Goal: Information Seeking & Learning: Check status

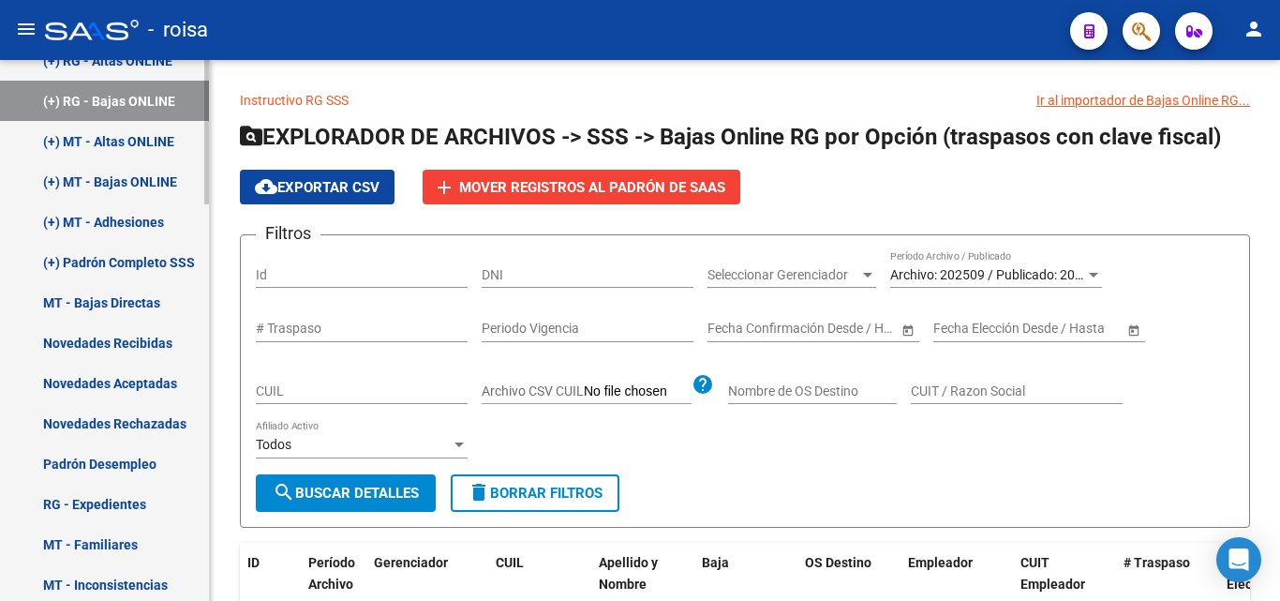
scroll to position [1036, 0]
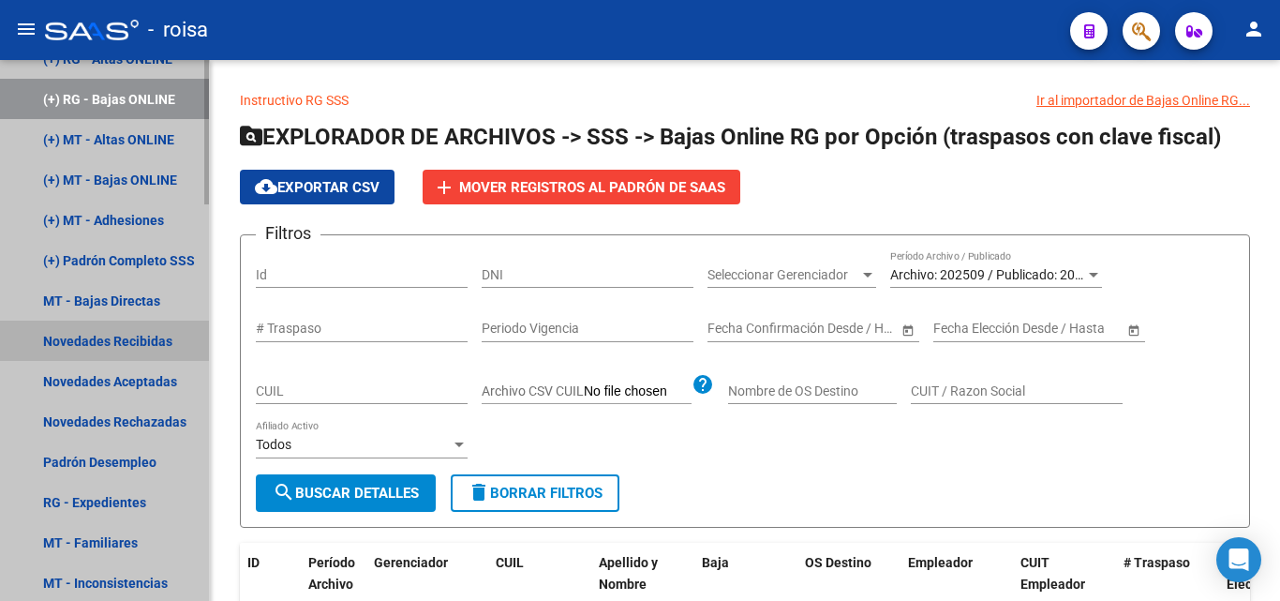
click at [152, 343] on link "Novedades Recibidas" at bounding box center [104, 341] width 209 height 40
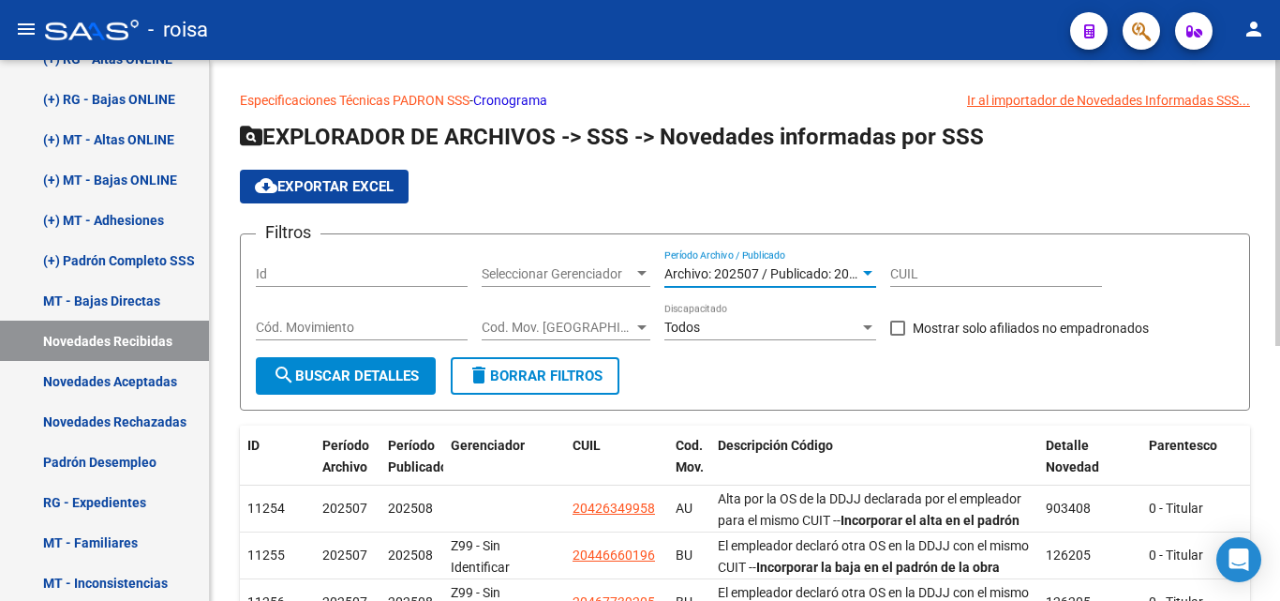
click at [809, 274] on span "Archivo: 202507 / Publicado: 202508" at bounding box center [771, 273] width 215 height 15
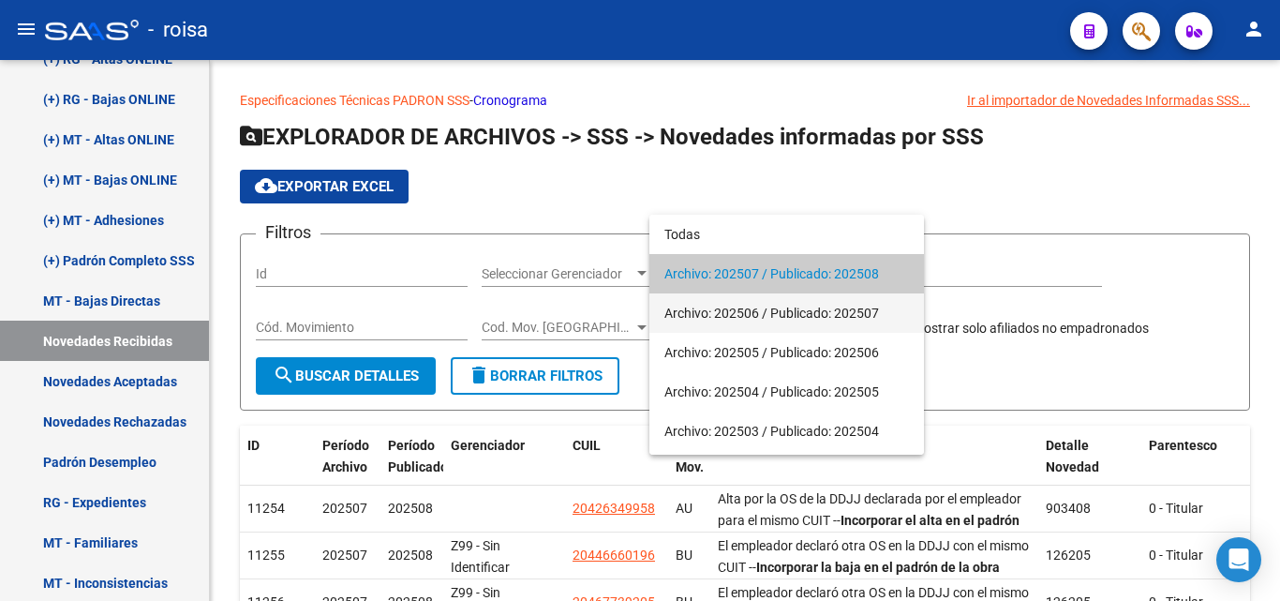
click at [803, 312] on span "Archivo: 202506 / Publicado: 202507" at bounding box center [786, 312] width 245 height 39
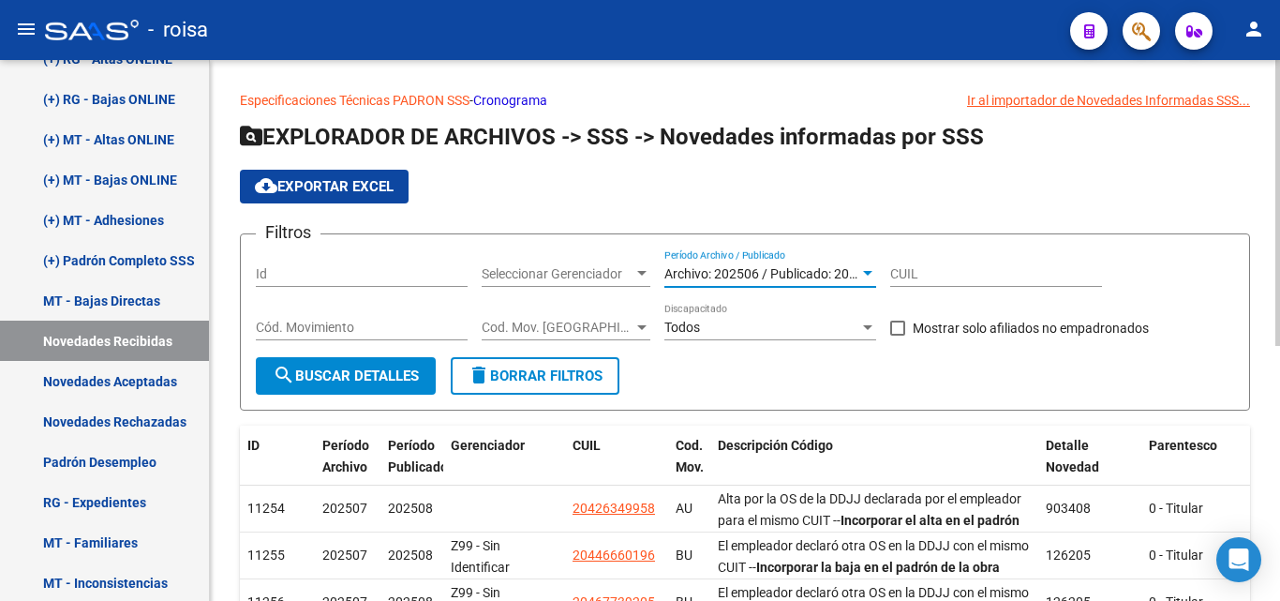
click at [379, 384] on button "search Buscar Detalles" at bounding box center [346, 375] width 180 height 37
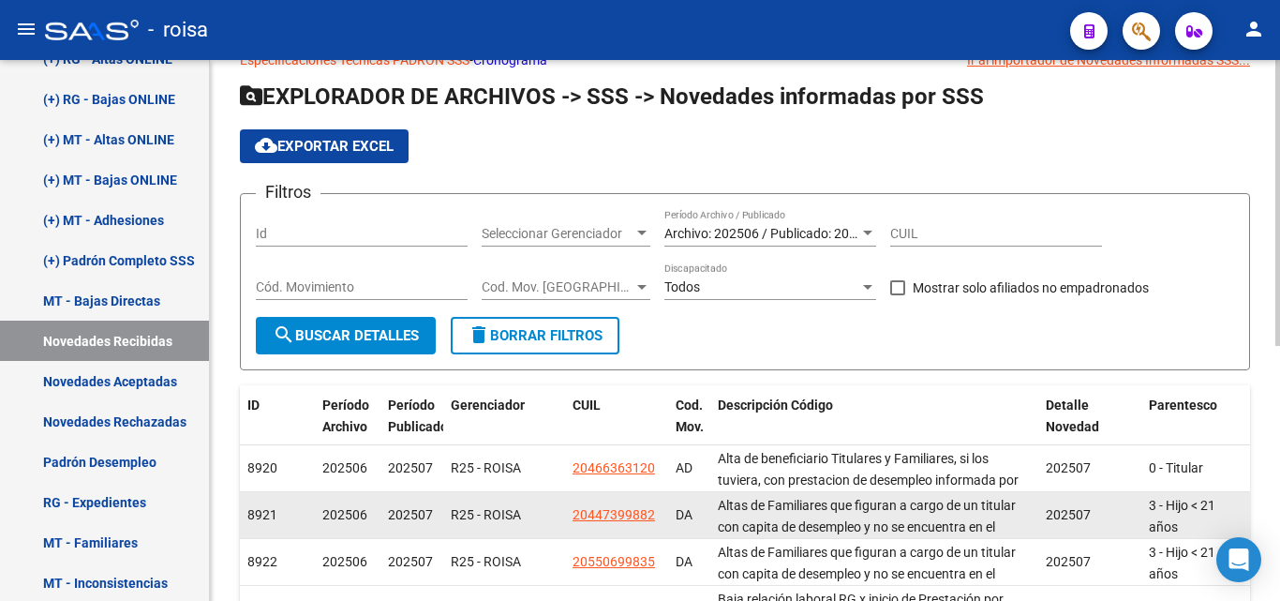
scroll to position [94, 0]
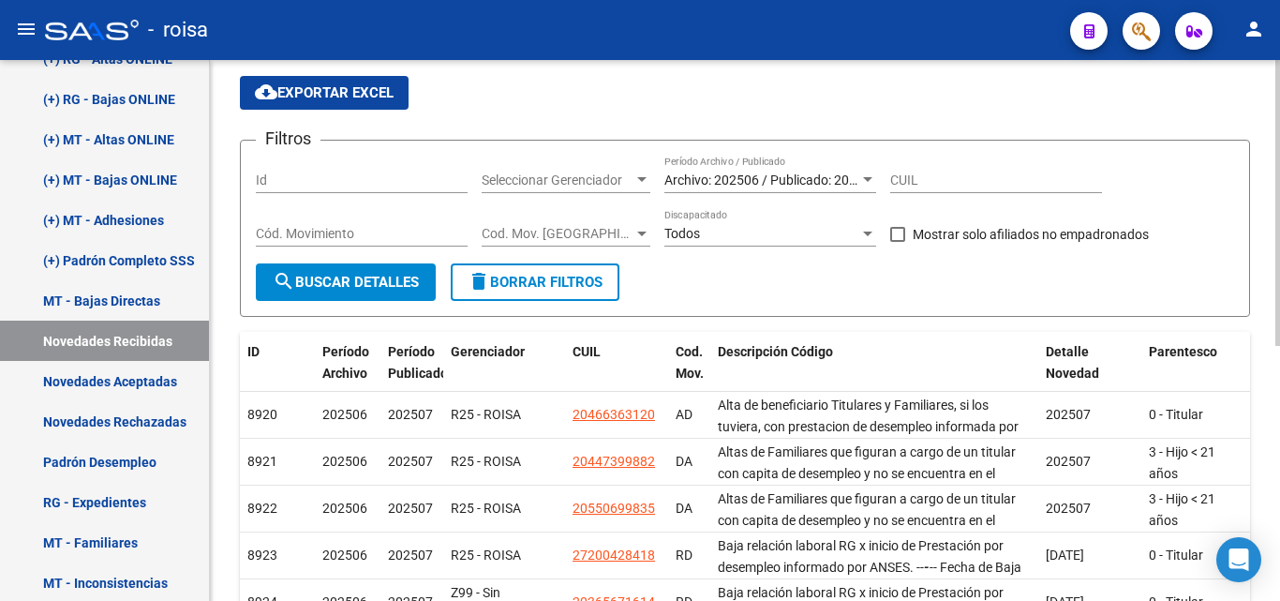
click at [764, 183] on span "Archivo: 202506 / Publicado: 202507" at bounding box center [771, 179] width 215 height 15
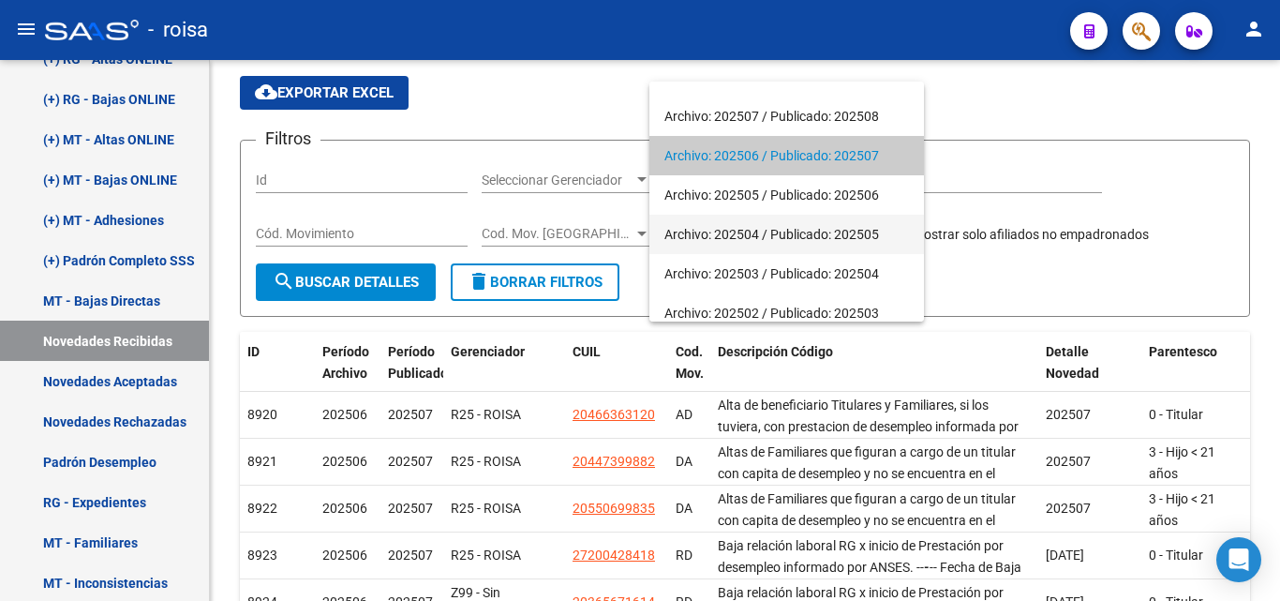
scroll to position [36, 0]
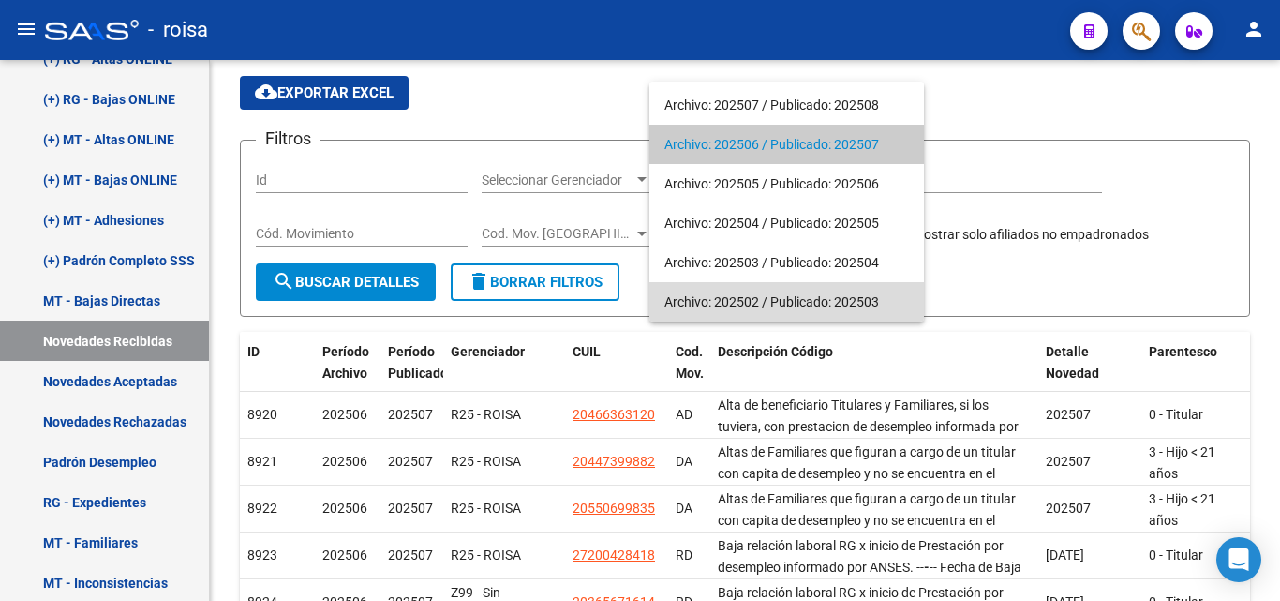
drag, startPoint x: 894, startPoint y: 300, endPoint x: 663, endPoint y: 297, distance: 230.6
click at [663, 297] on mat-option "Archivo: 202502 / Publicado: 202503" at bounding box center [786, 301] width 275 height 39
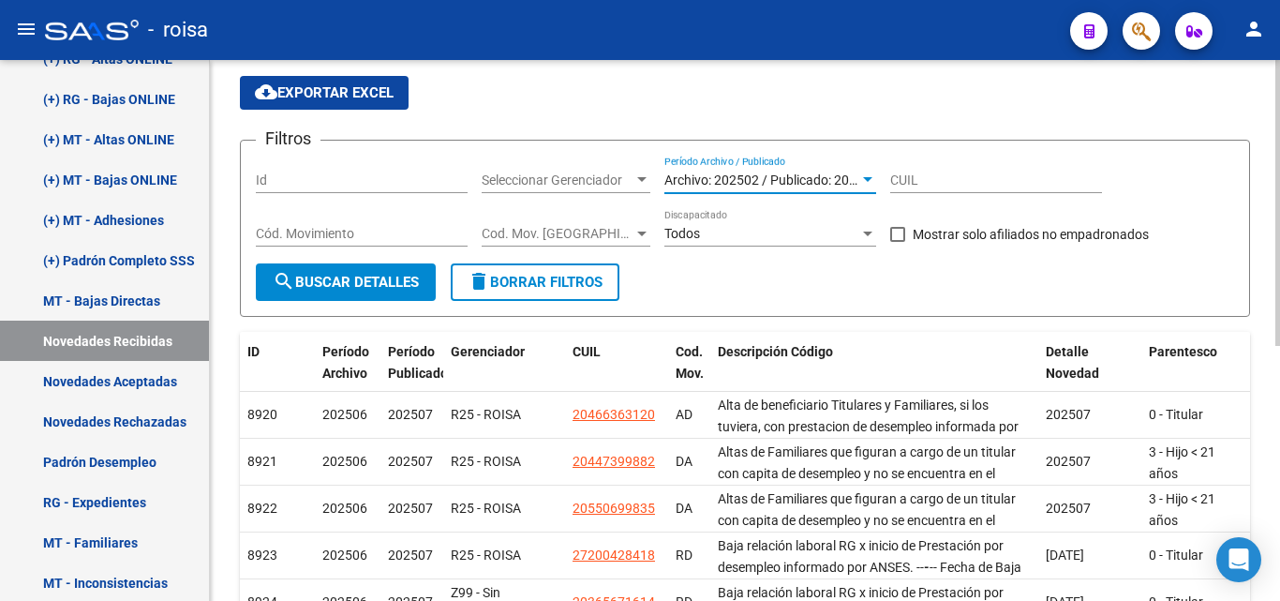
click at [872, 182] on div at bounding box center [867, 179] width 9 height 5
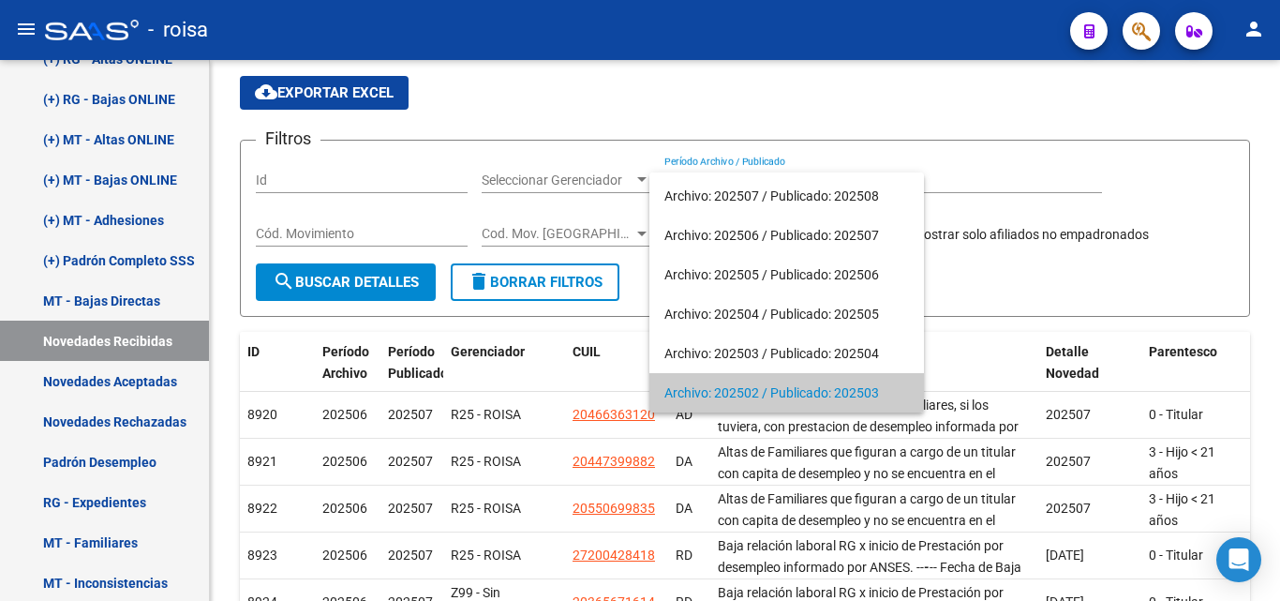
copy span "Archivo: 202502 / Publicado: 202503"
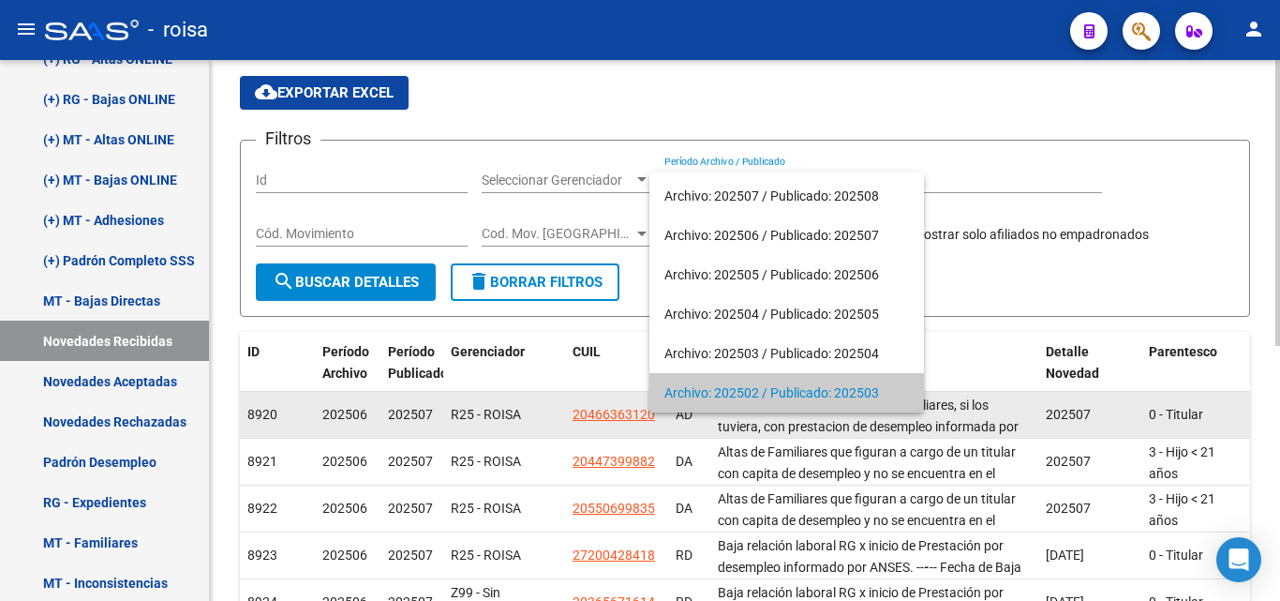
drag, startPoint x: 887, startPoint y: 387, endPoint x: 668, endPoint y: 395, distance: 219.5
click at [668, 395] on span "Archivo: 202502 / Publicado: 202503" at bounding box center [786, 392] width 245 height 39
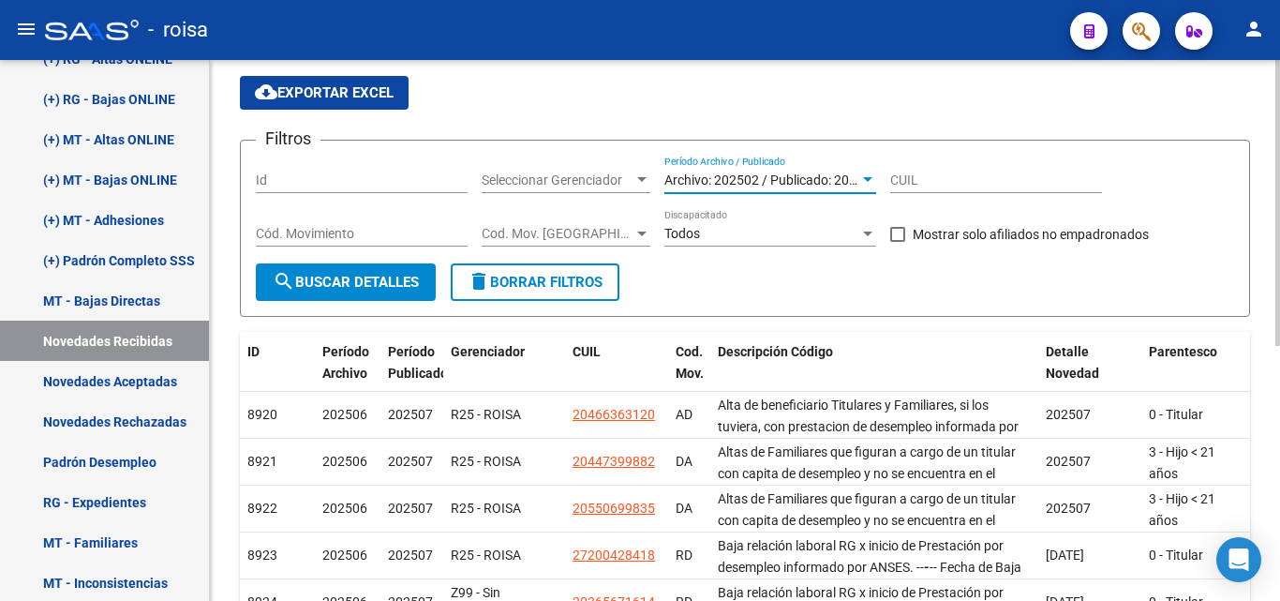
click at [867, 181] on div at bounding box center [867, 179] width 9 height 5
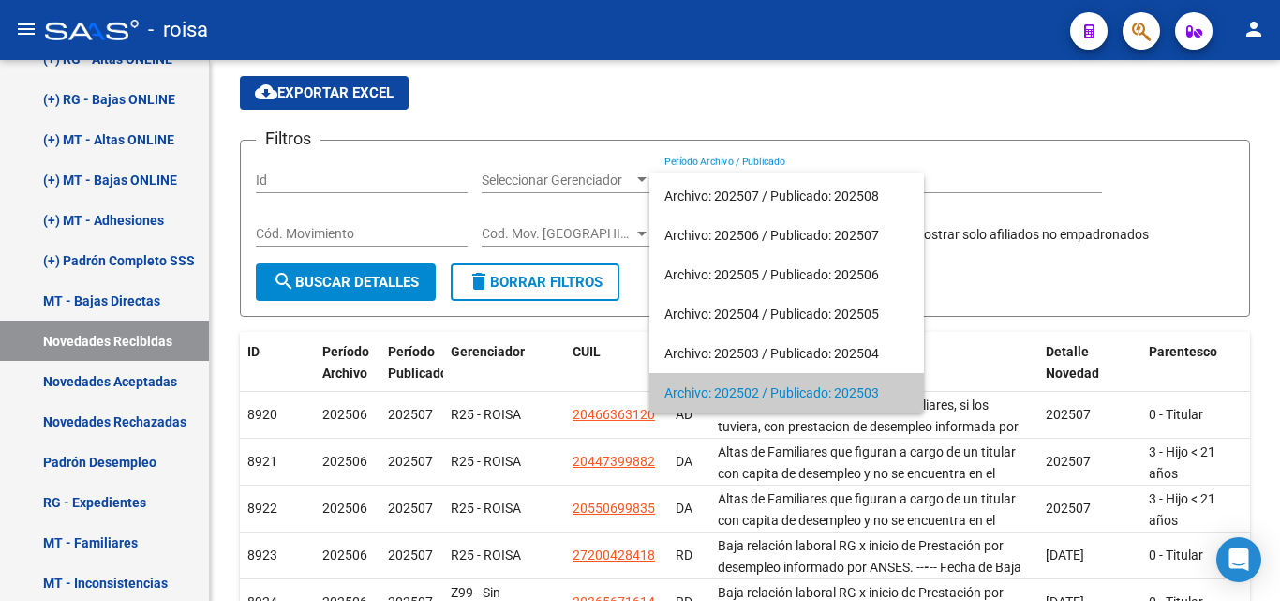
click at [613, 328] on div at bounding box center [640, 300] width 1280 height 601
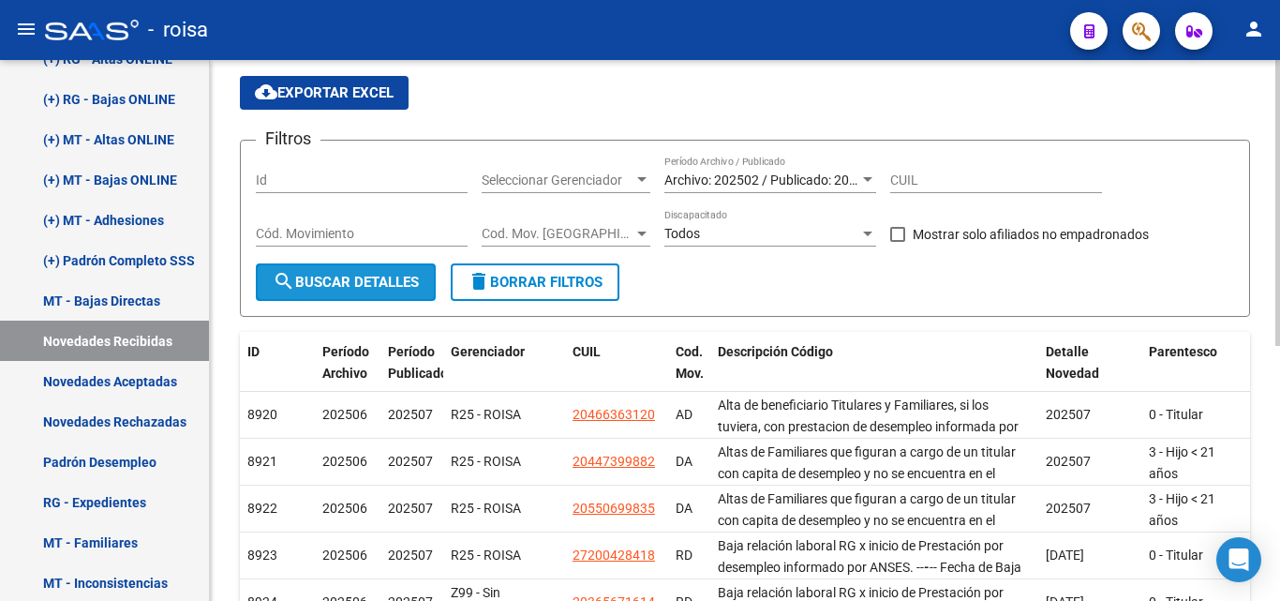
click at [403, 281] on span "search Buscar Detalles" at bounding box center [346, 282] width 146 height 17
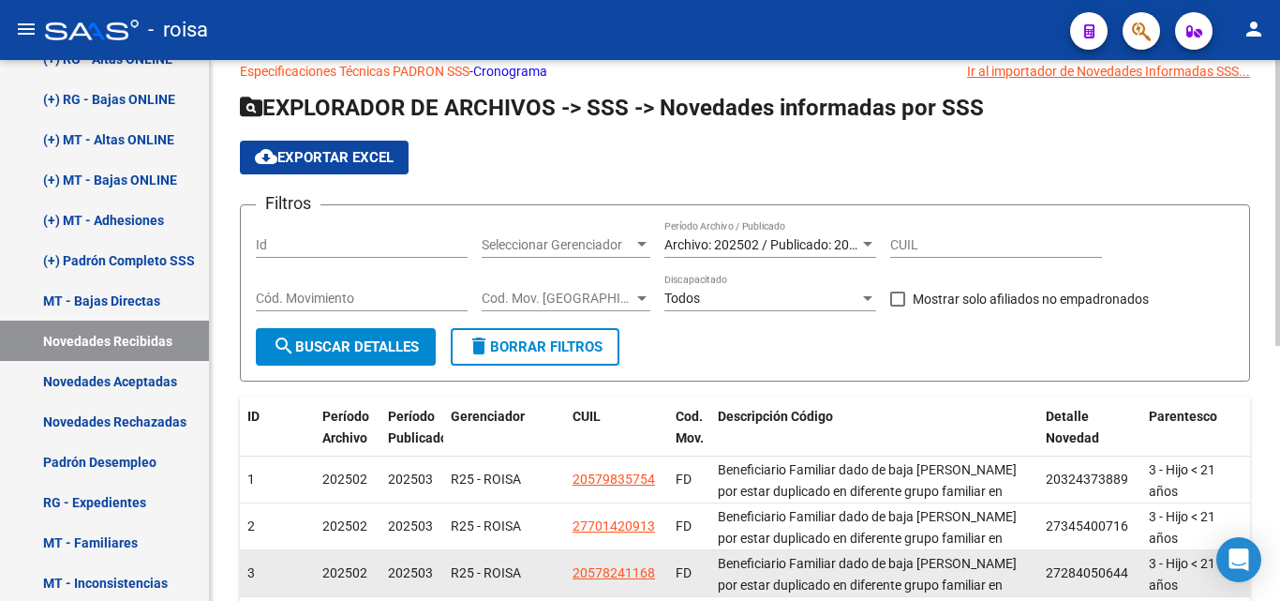
scroll to position [0, 0]
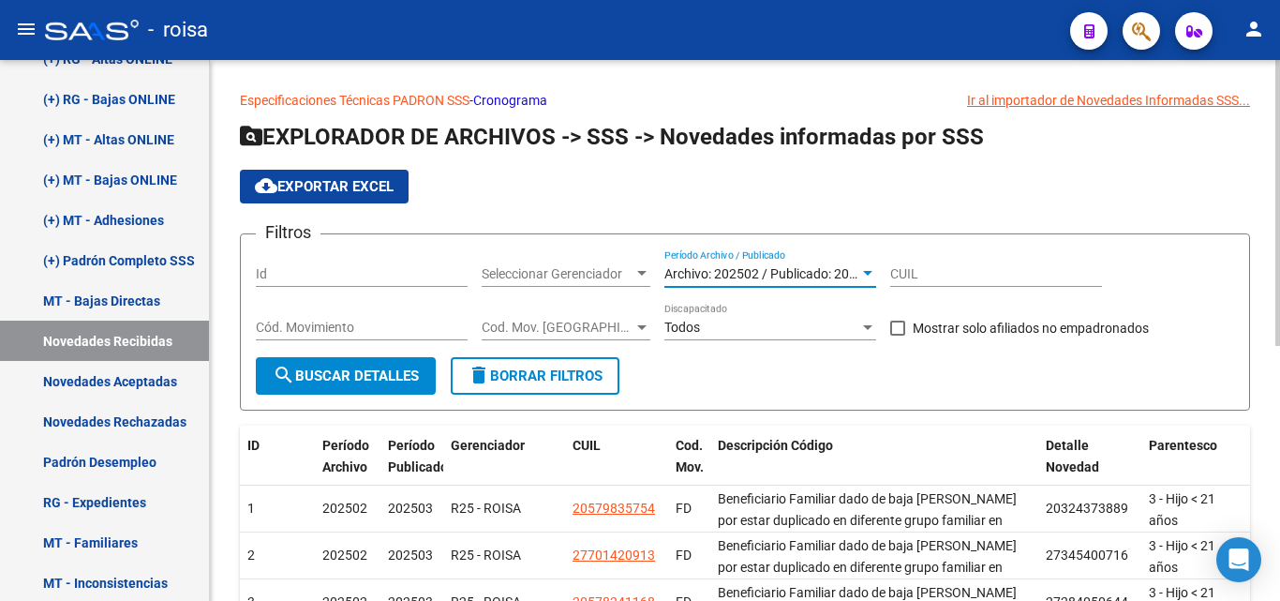
click at [812, 275] on span "Archivo: 202502 / Publicado: 202503" at bounding box center [771, 273] width 215 height 15
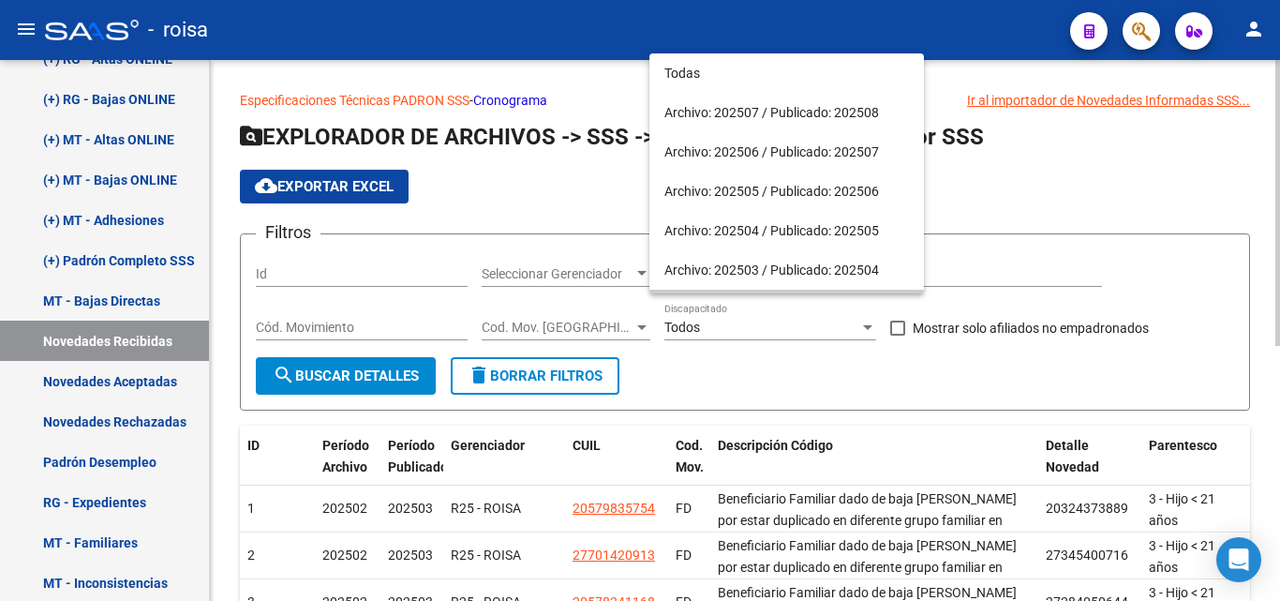
scroll to position [36, 0]
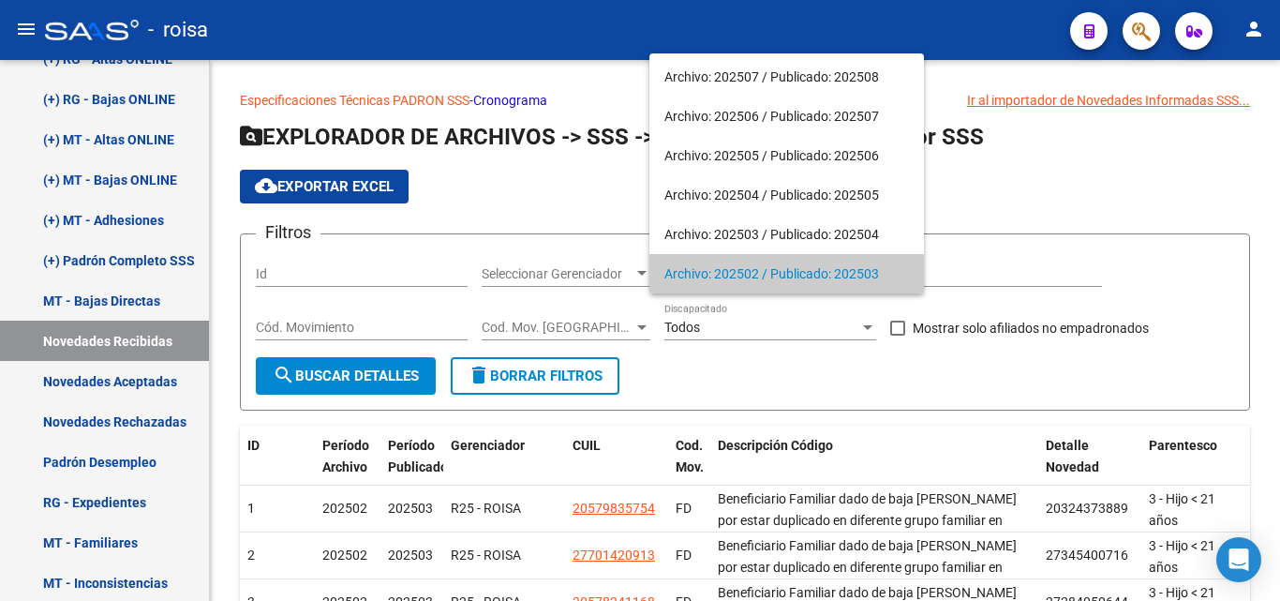
click at [810, 378] on div at bounding box center [640, 300] width 1280 height 601
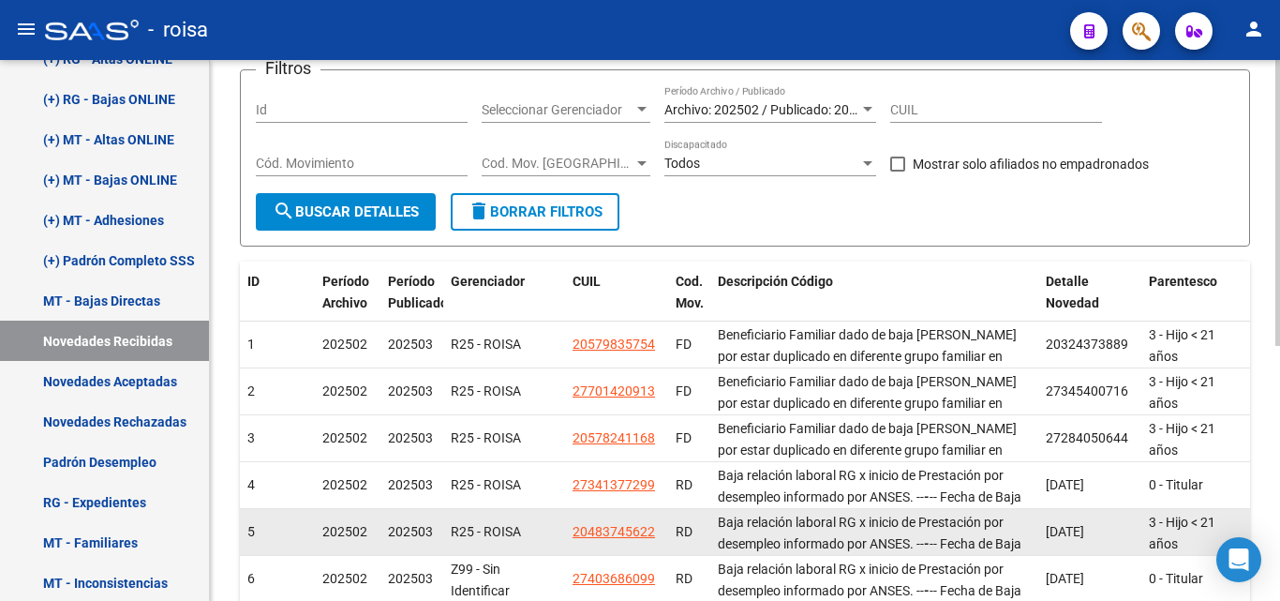
scroll to position [187, 0]
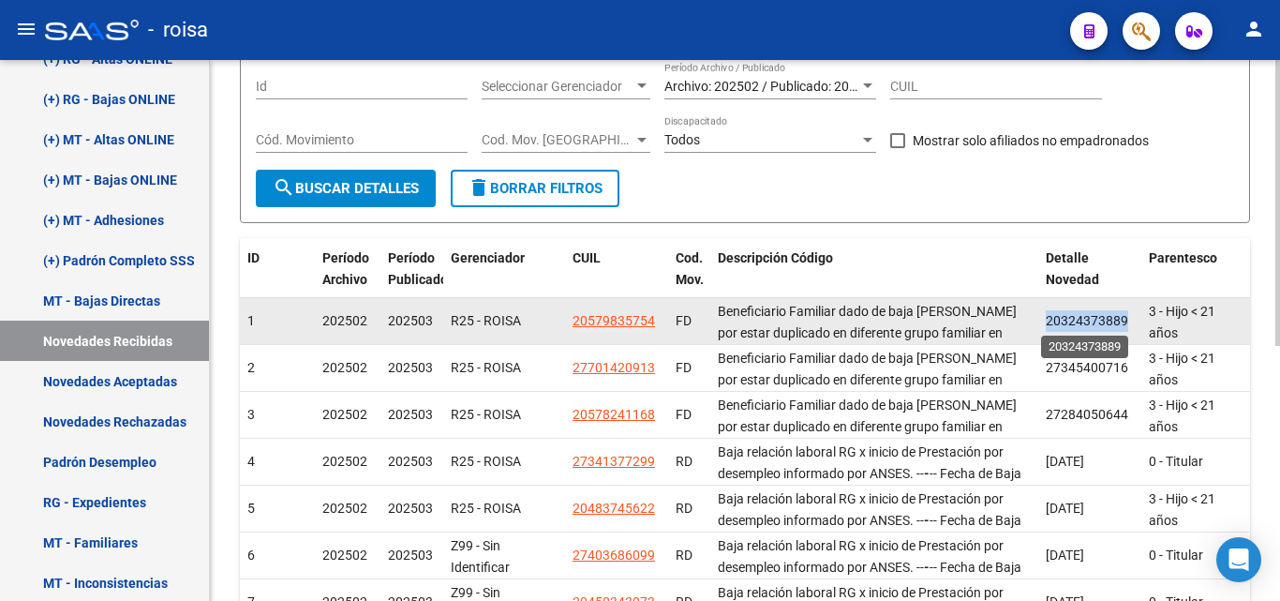
drag, startPoint x: 1129, startPoint y: 320, endPoint x: 1048, endPoint y: 322, distance: 81.6
click at [1048, 322] on div "20324373889" at bounding box center [1090, 321] width 88 height 22
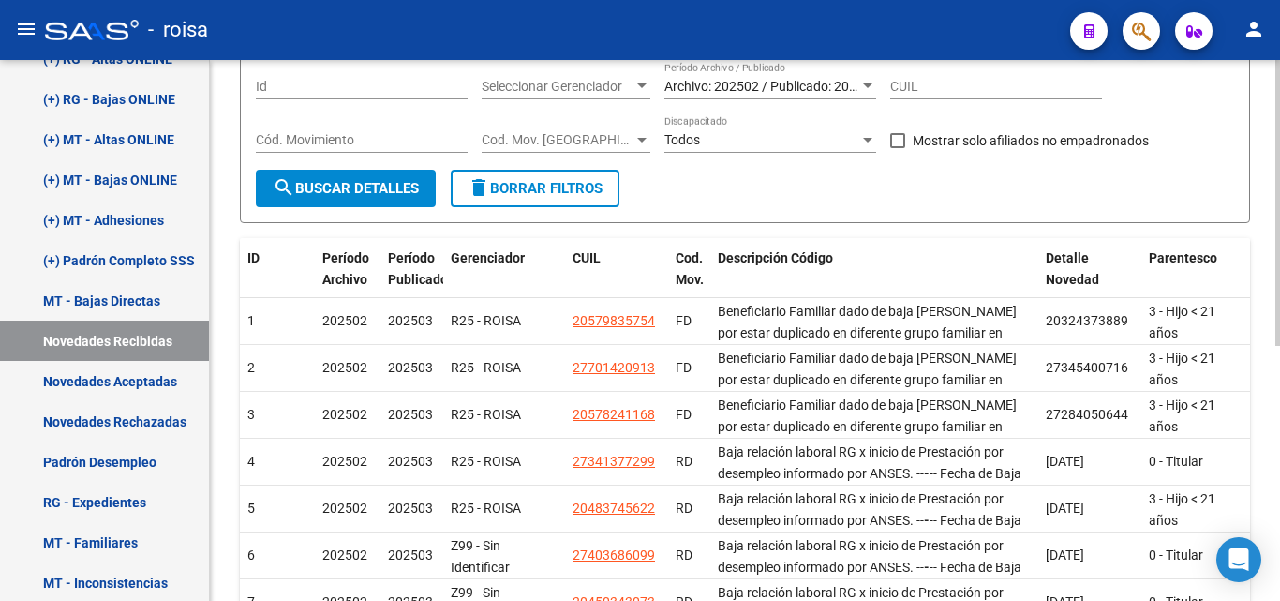
click at [844, 92] on span "Archivo: 202502 / Publicado: 202503" at bounding box center [771, 86] width 215 height 15
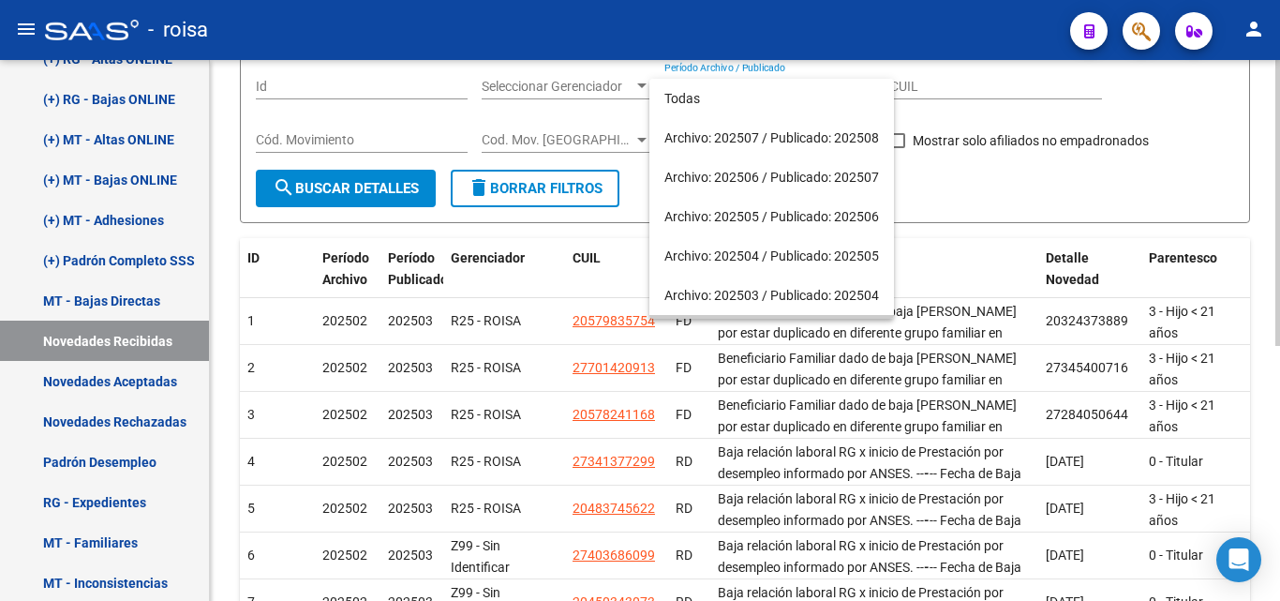
scroll to position [36, 0]
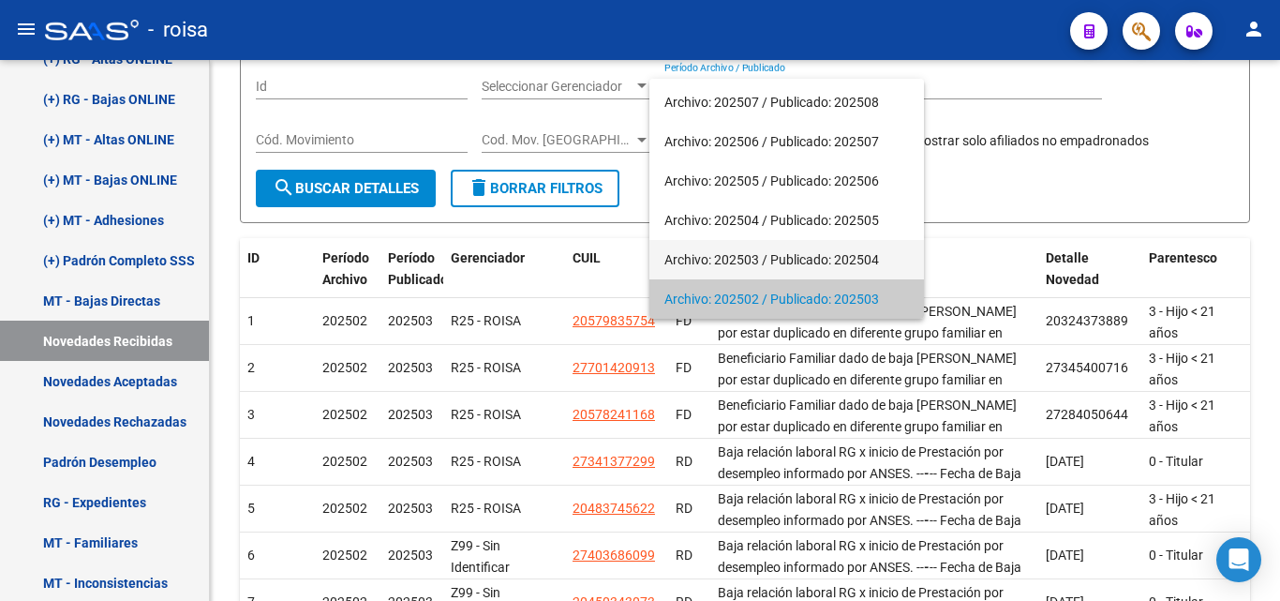
click at [827, 259] on span "Archivo: 202503 / Publicado: 202504" at bounding box center [786, 259] width 245 height 39
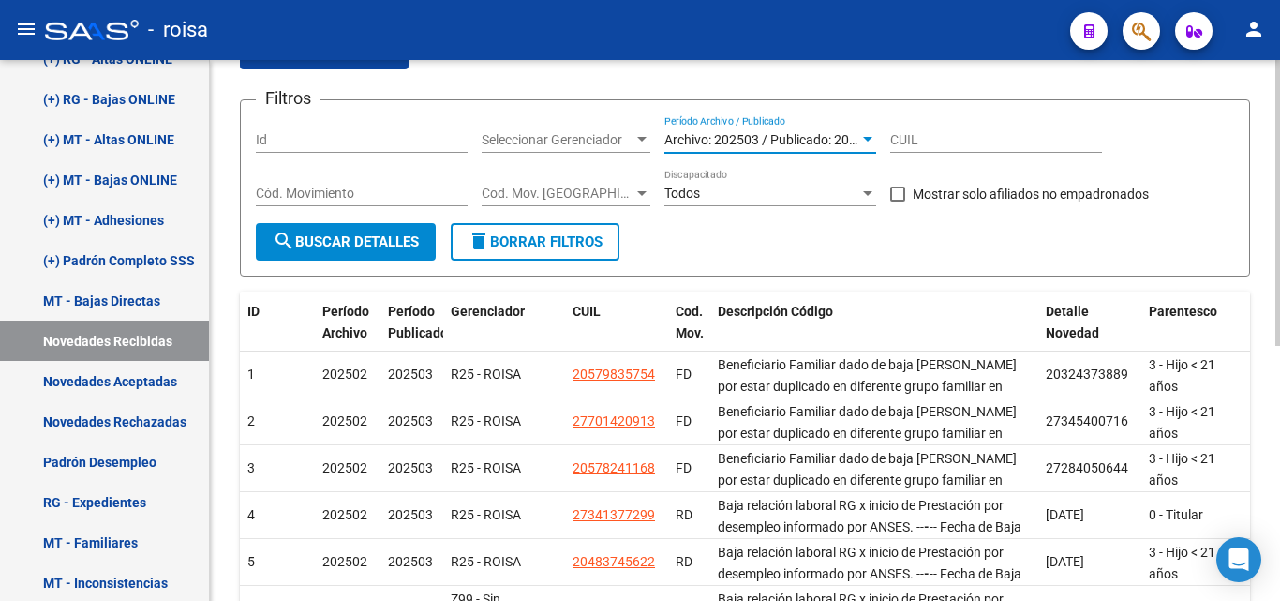
scroll to position [94, 0]
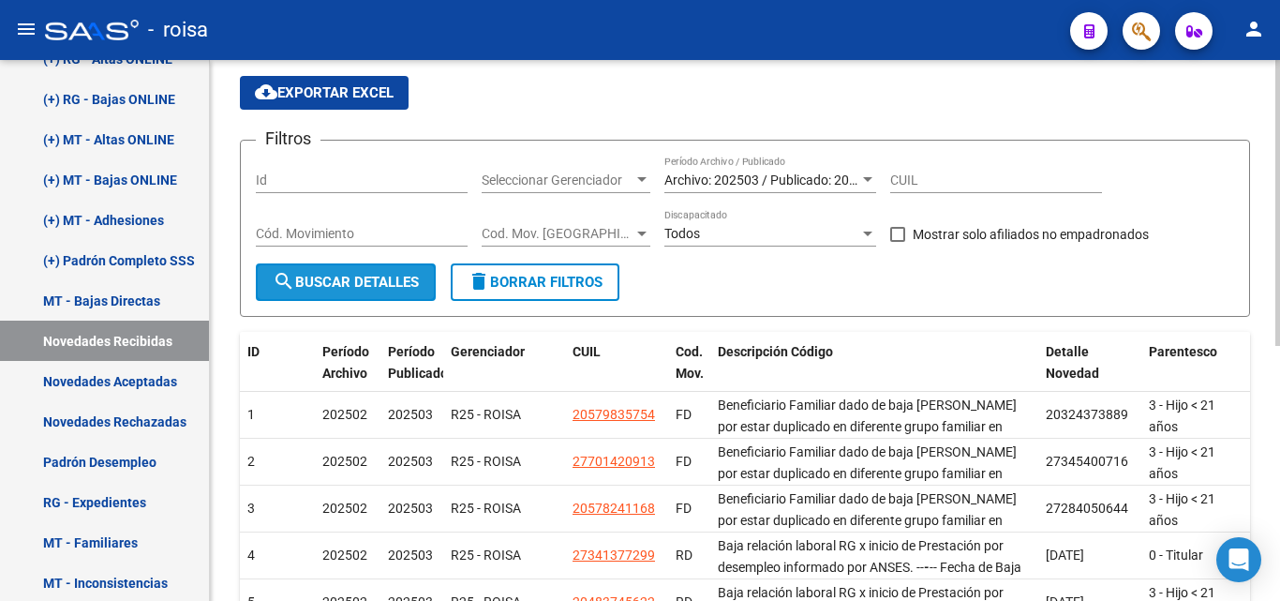
click at [411, 272] on button "search Buscar Detalles" at bounding box center [346, 281] width 180 height 37
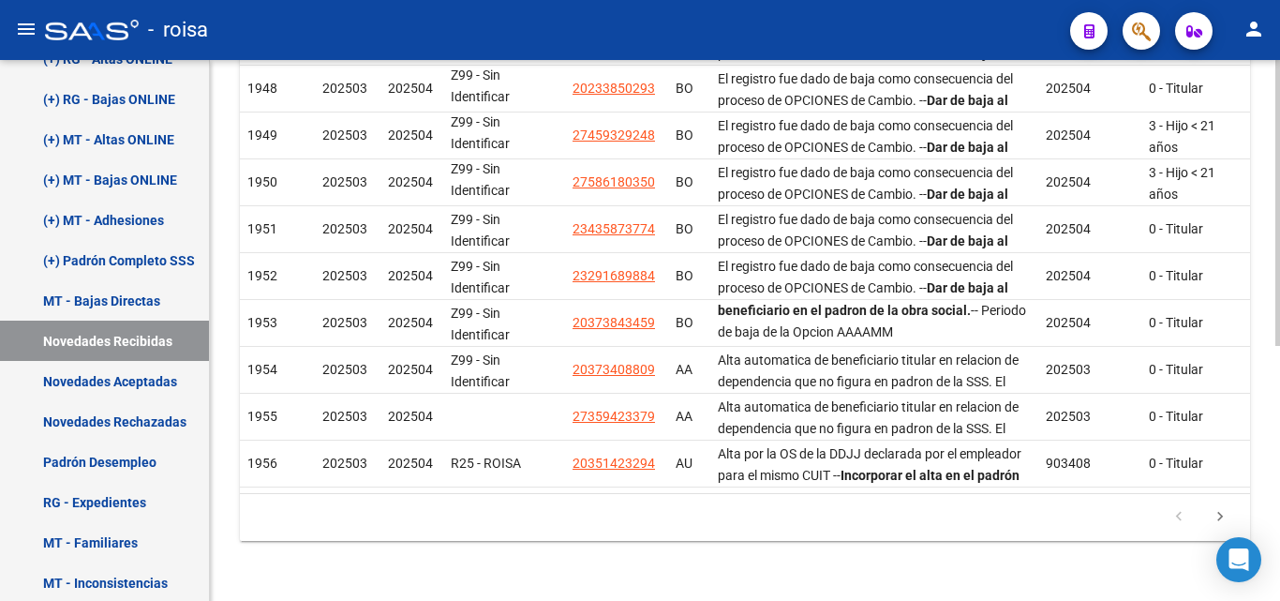
scroll to position [482, 0]
click at [593, 525] on datatable-pager "1 2 3 4 5" at bounding box center [744, 517] width 991 height 32
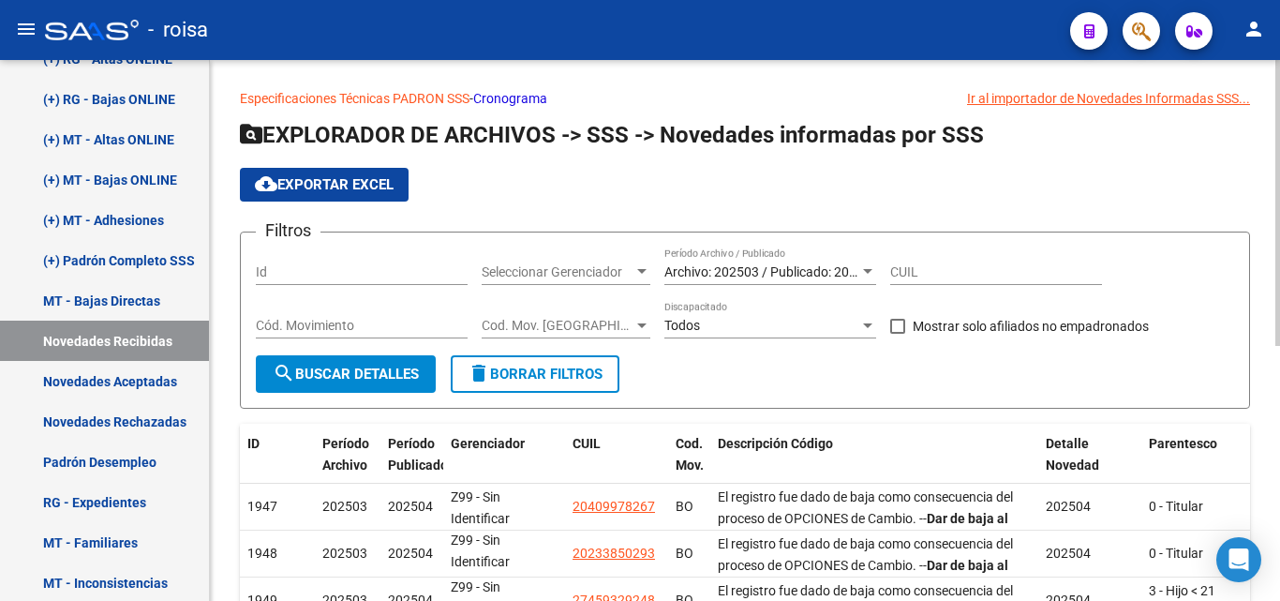
scroll to position [0, 0]
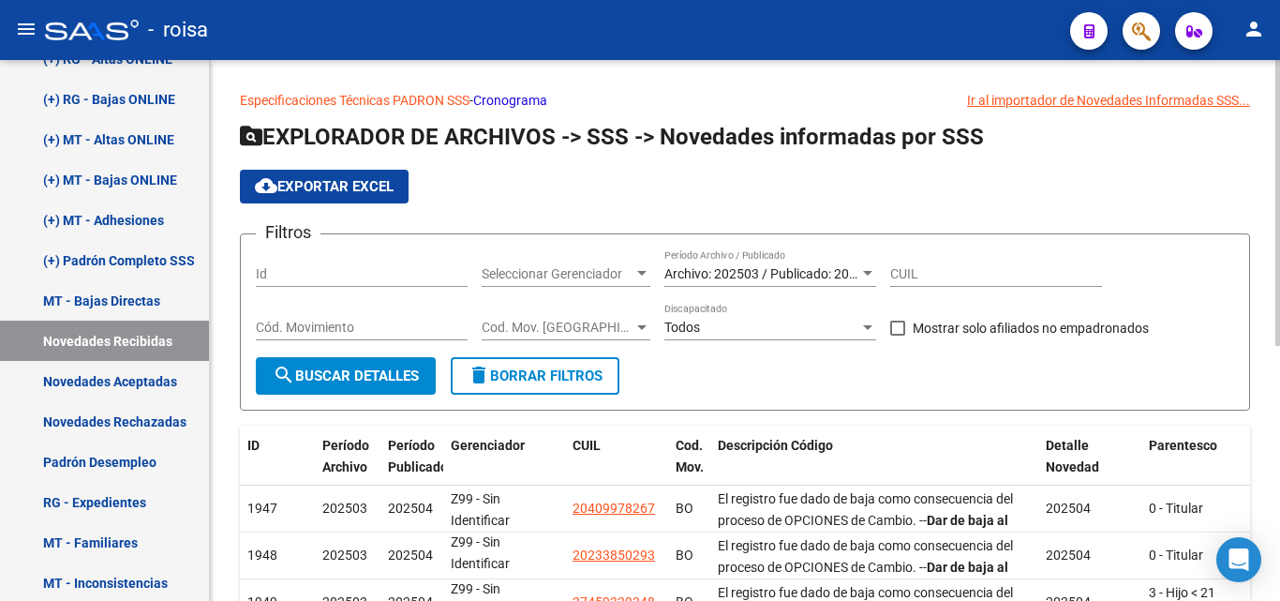
click at [828, 270] on span "Archivo: 202503 / Publicado: 202504" at bounding box center [771, 273] width 215 height 15
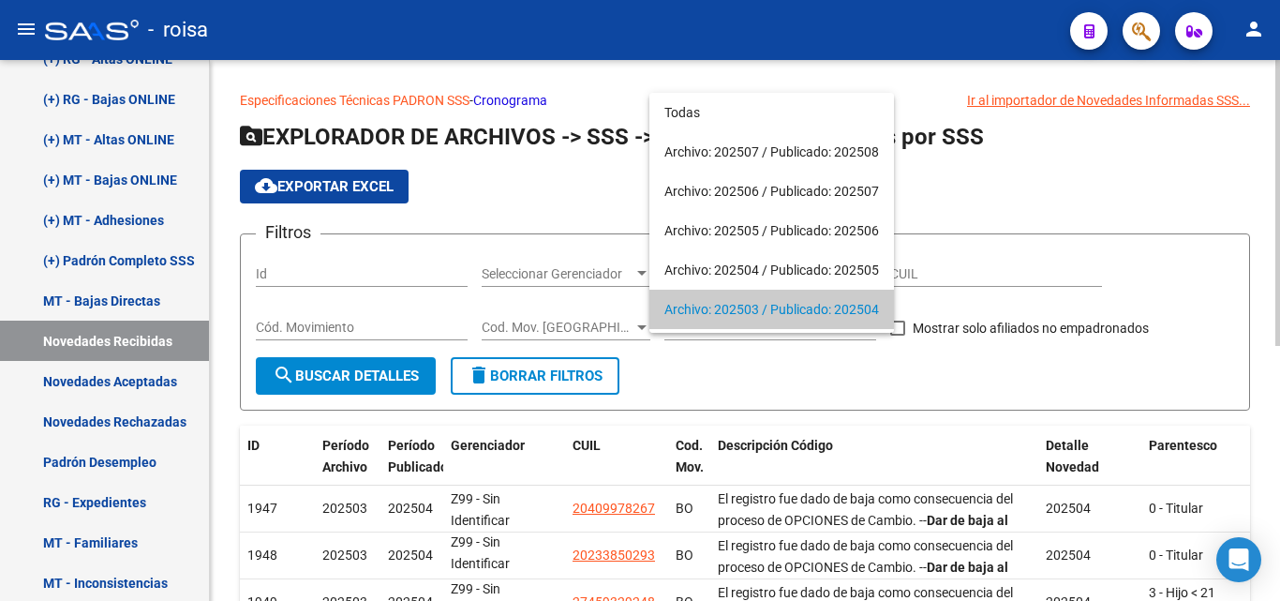
scroll to position [36, 0]
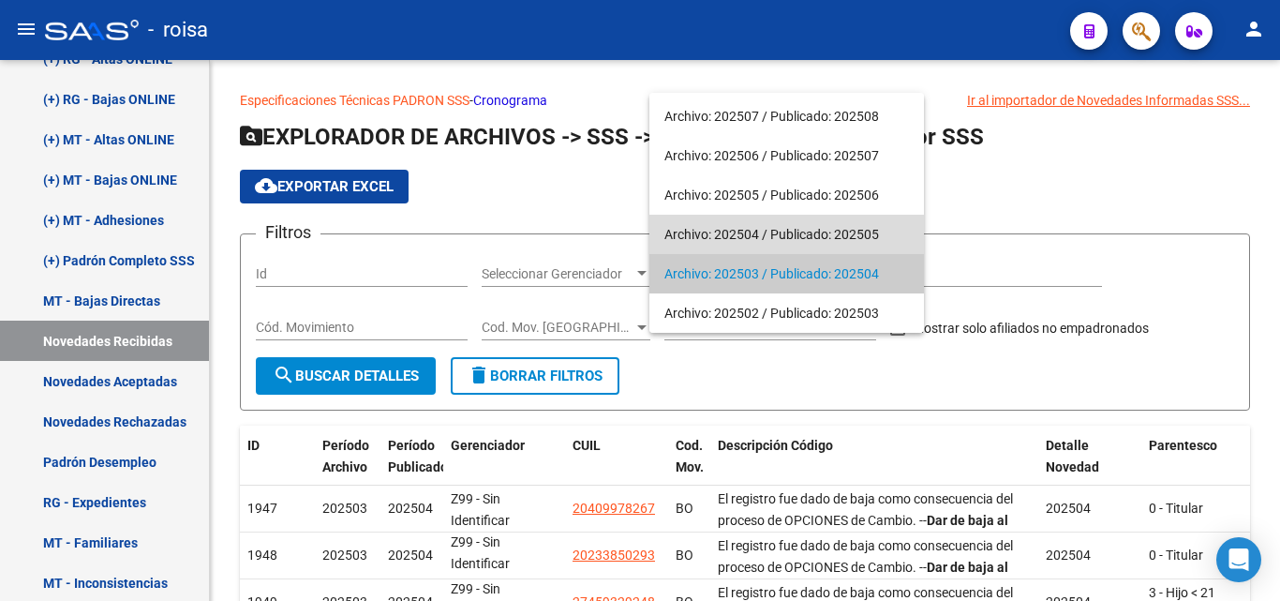
click at [784, 231] on span "Archivo: 202504 / Publicado: 202505" at bounding box center [786, 234] width 245 height 39
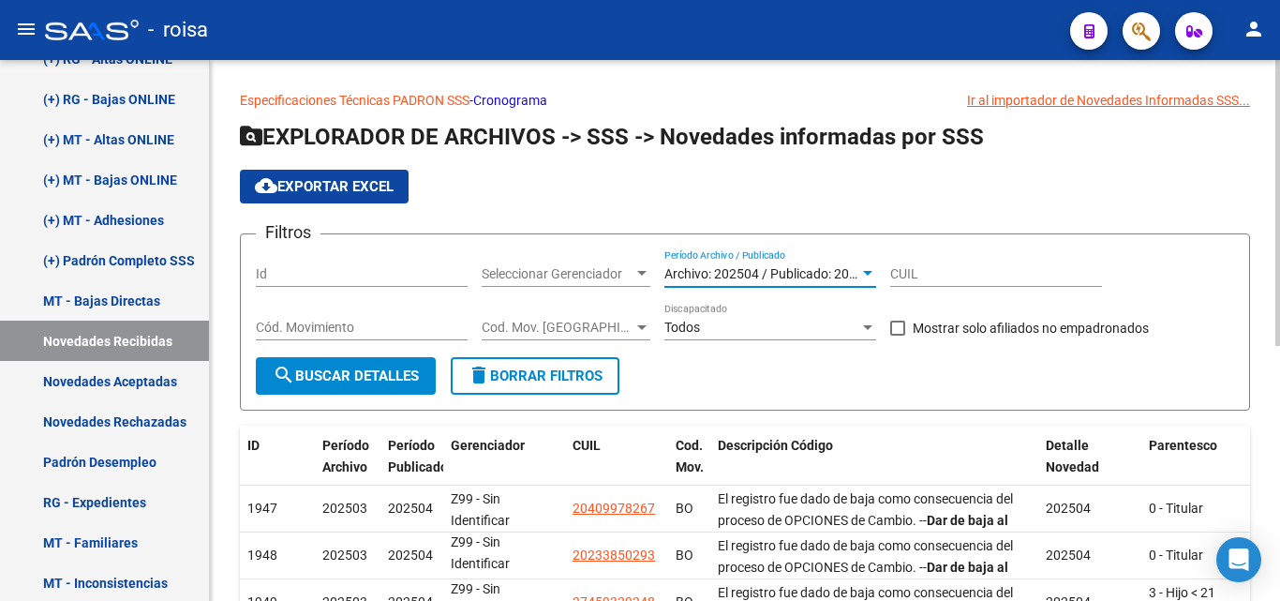
click at [387, 380] on span "search Buscar Detalles" at bounding box center [346, 375] width 146 height 17
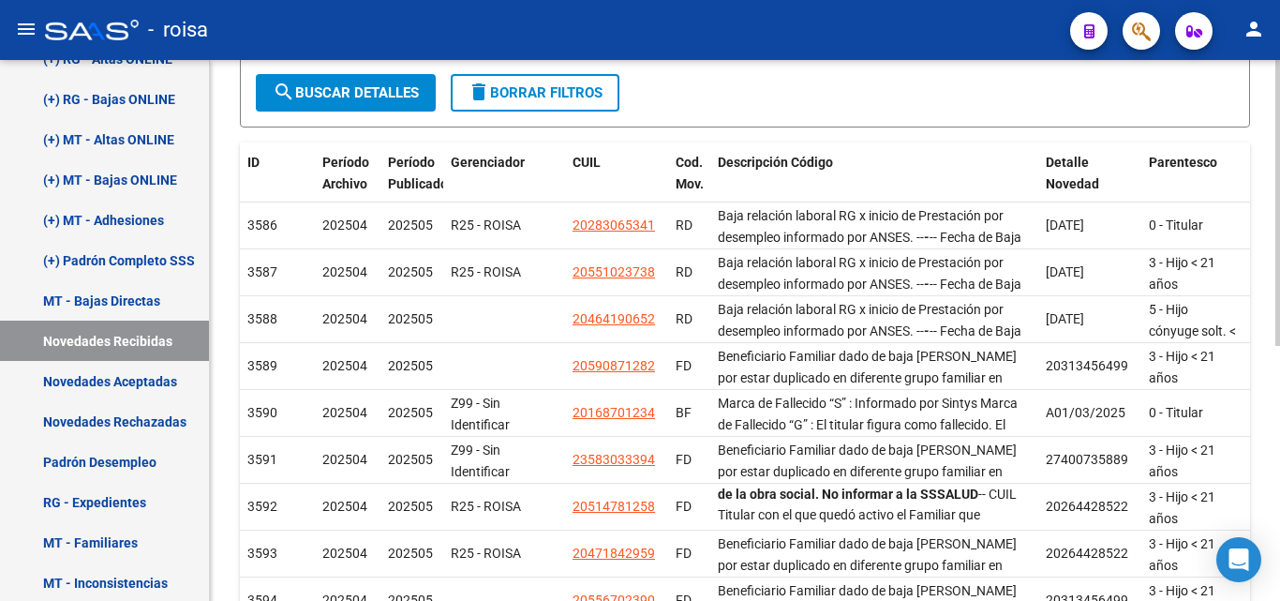
scroll to position [107, 0]
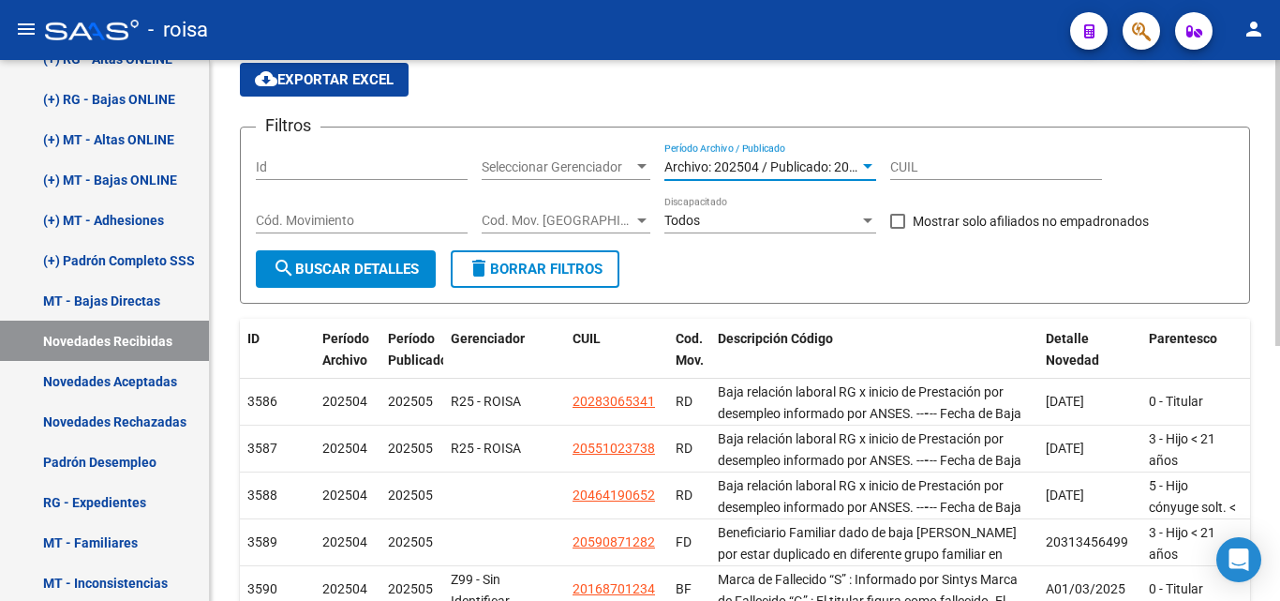
click at [786, 164] on span "Archivo: 202504 / Publicado: 202505" at bounding box center [771, 166] width 215 height 15
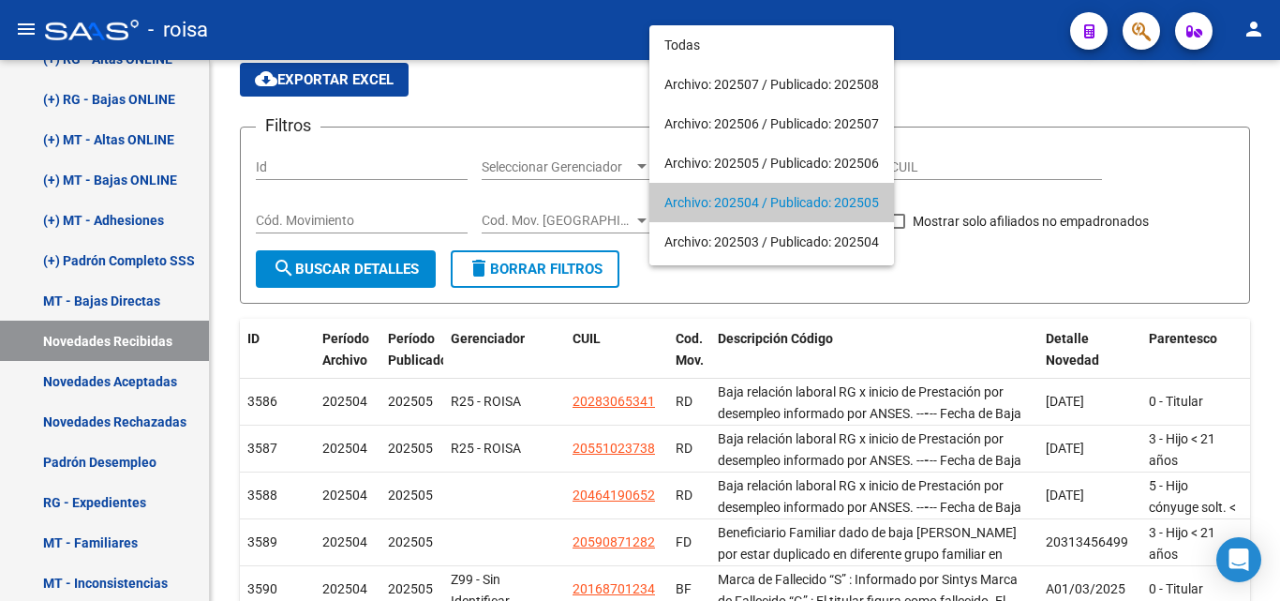
scroll to position [36, 0]
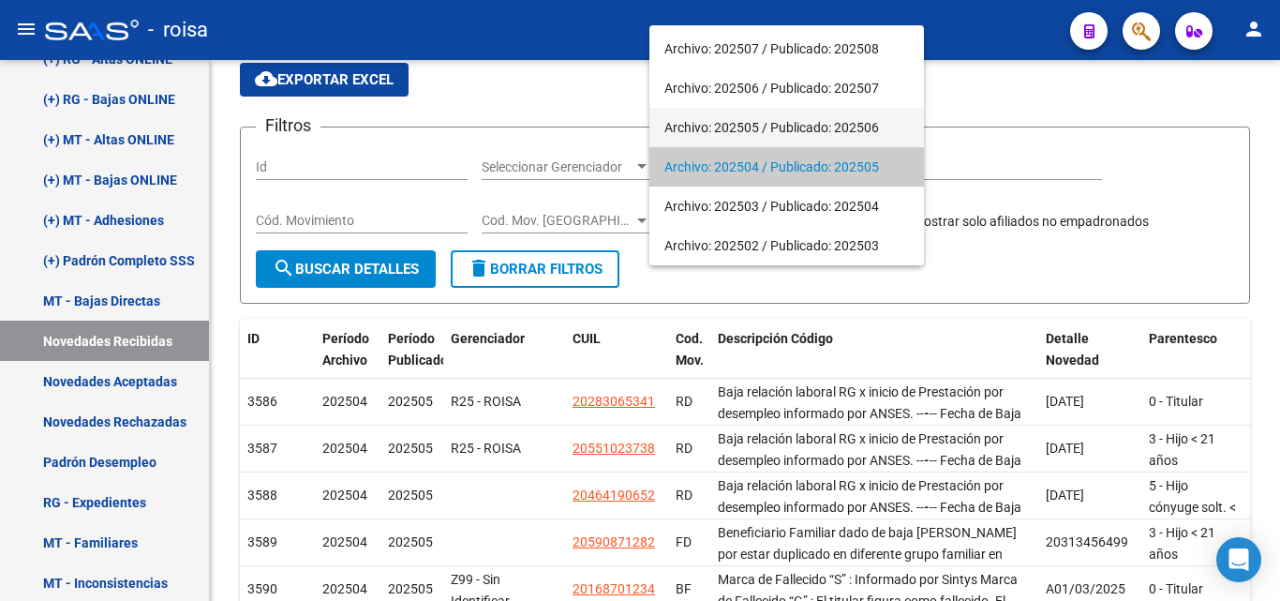
click at [787, 124] on span "Archivo: 202505 / Publicado: 202506" at bounding box center [786, 127] width 245 height 39
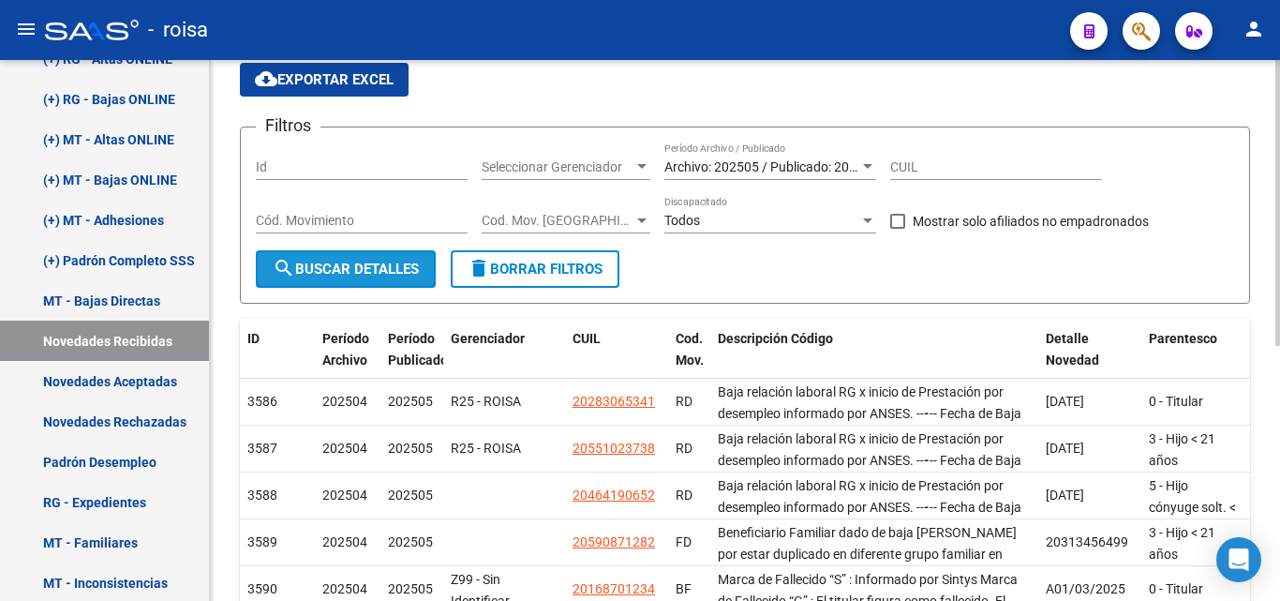
click at [393, 273] on span "search Buscar Detalles" at bounding box center [346, 269] width 146 height 17
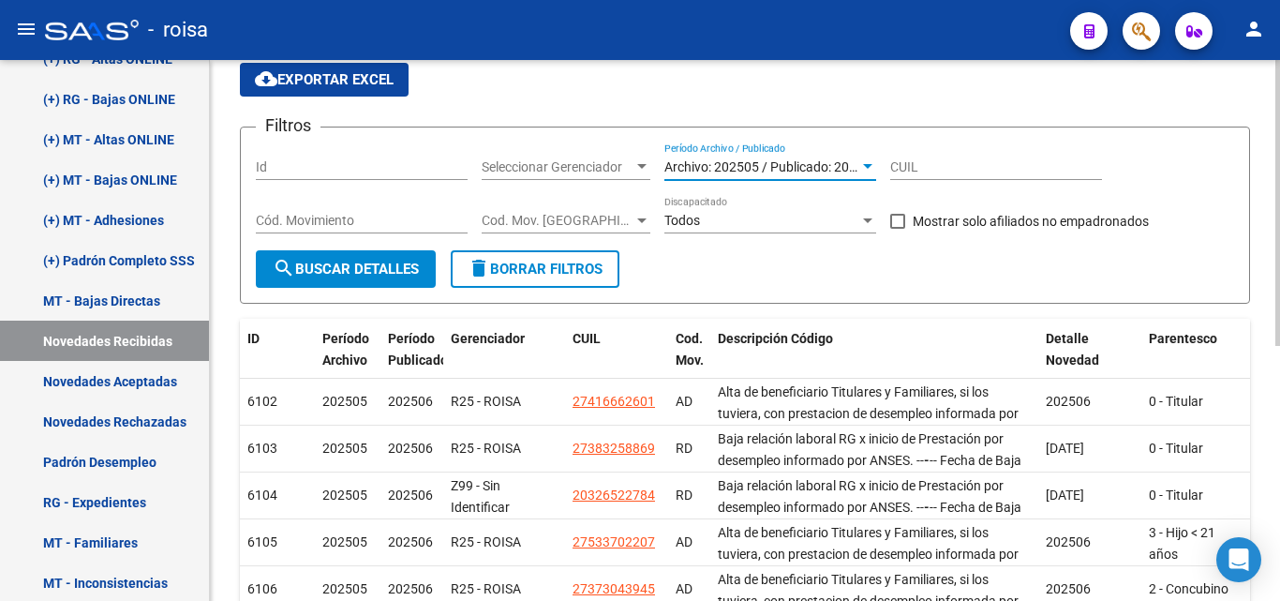
click at [804, 163] on span "Archivo: 202505 / Publicado: 202506" at bounding box center [771, 166] width 215 height 15
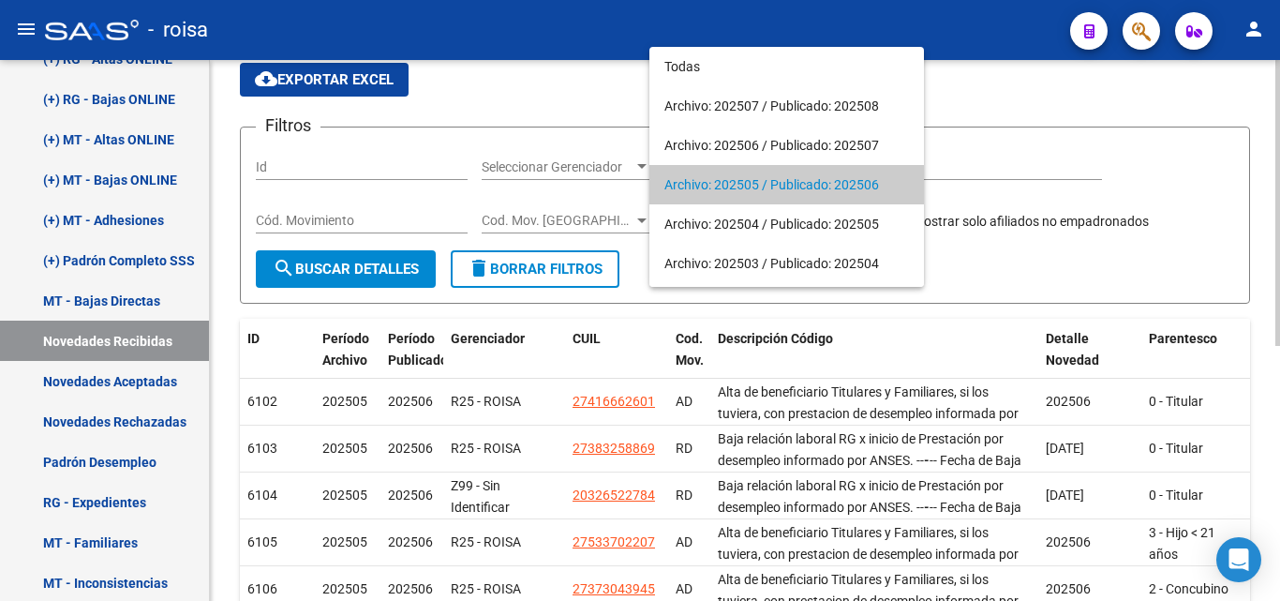
scroll to position [18, 0]
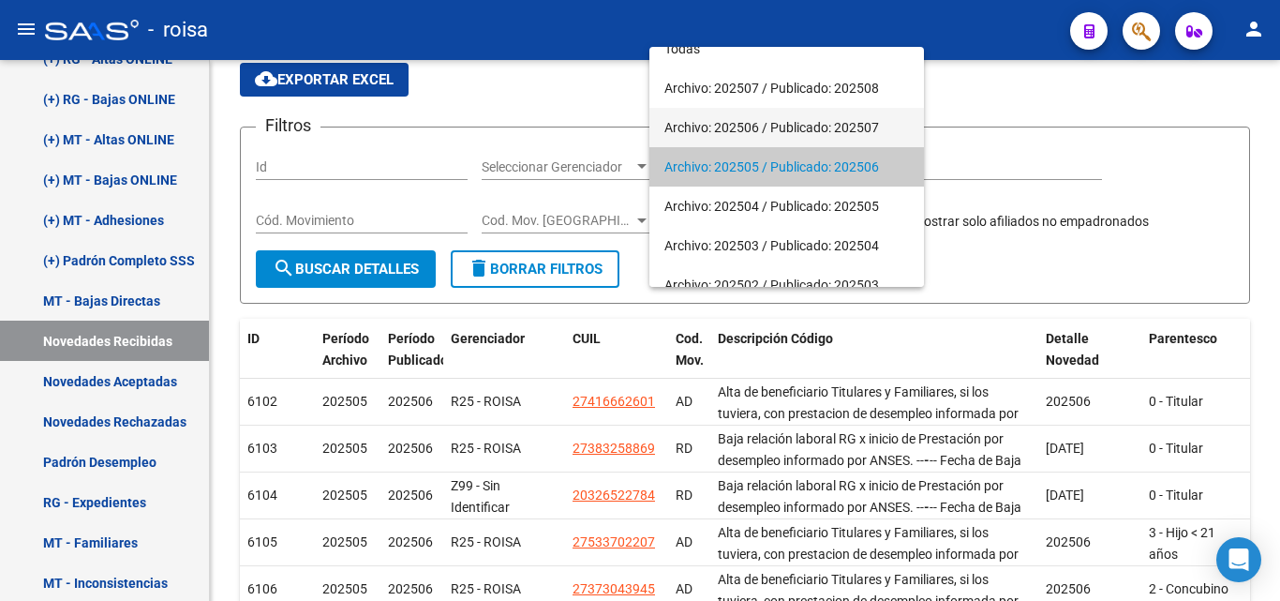
click at [801, 122] on span "Archivo: 202506 / Publicado: 202507" at bounding box center [786, 127] width 245 height 39
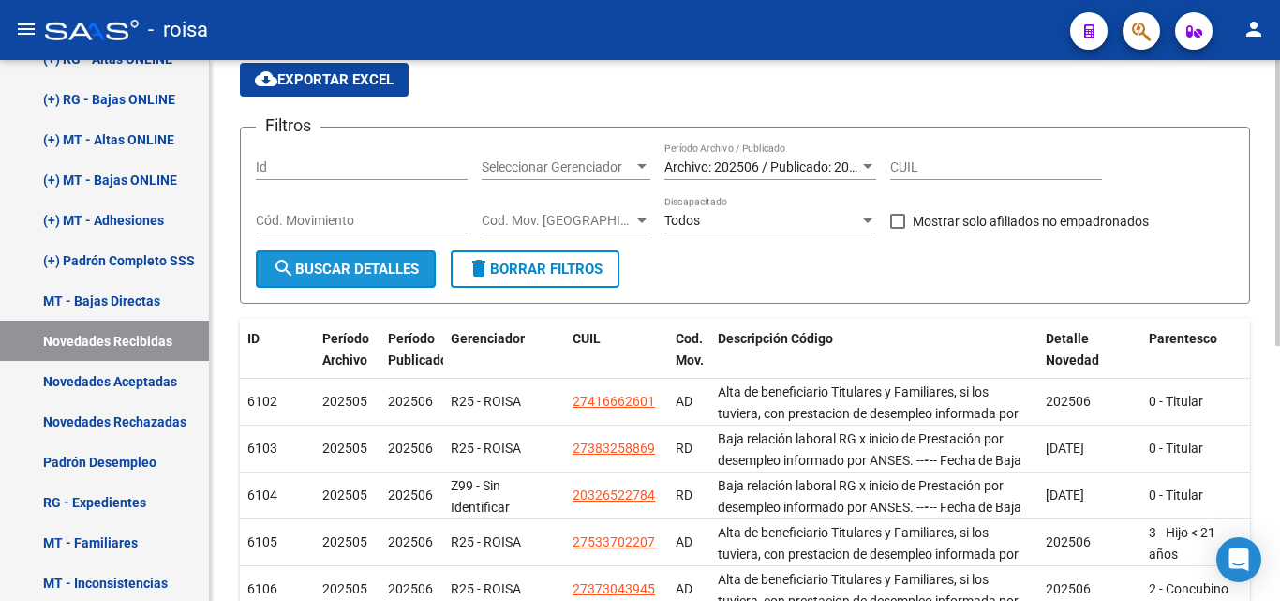
click at [406, 264] on span "search Buscar Detalles" at bounding box center [346, 269] width 146 height 17
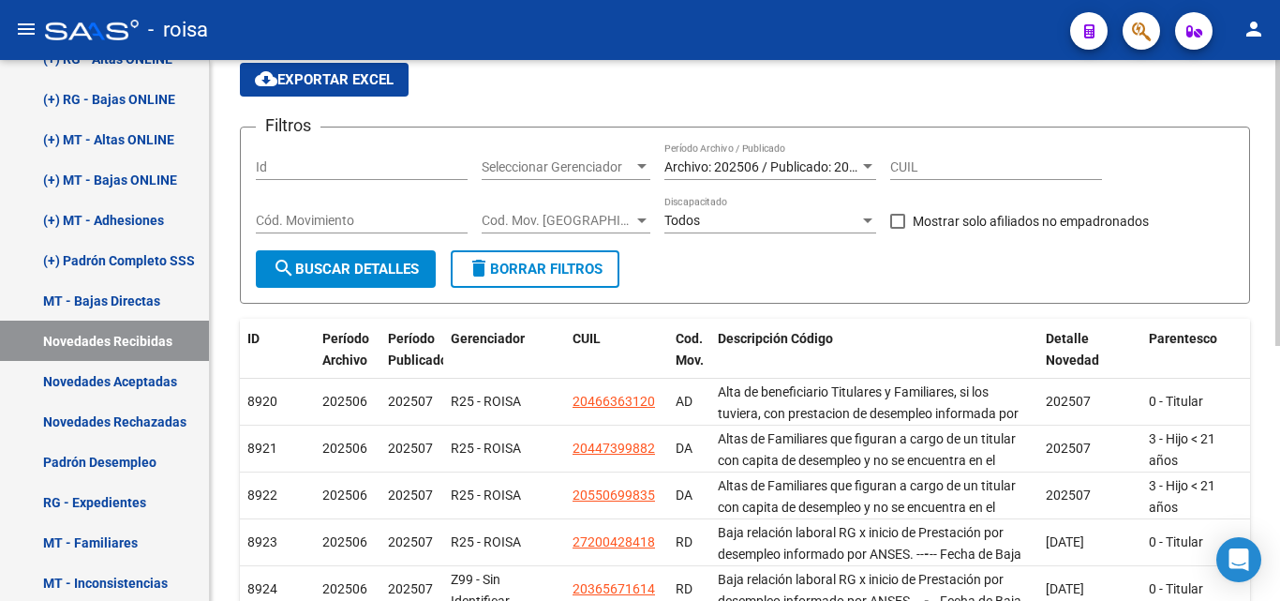
click at [688, 168] on span "Archivo: 202506 / Publicado: 202507" at bounding box center [771, 166] width 215 height 15
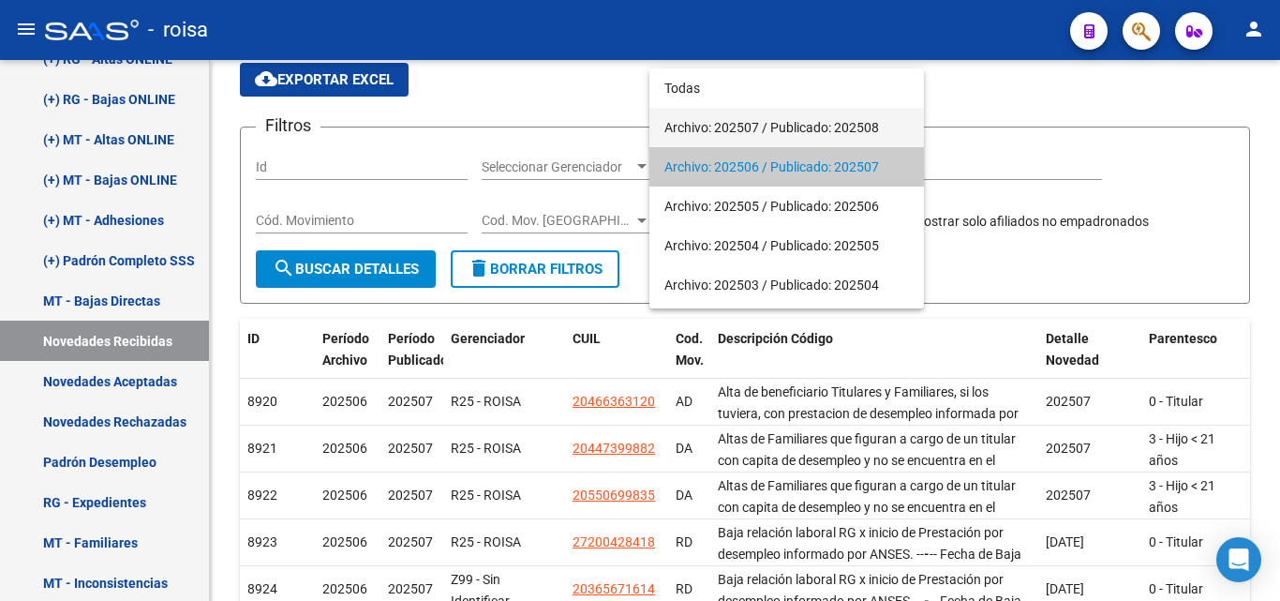
click at [730, 126] on span "Archivo: 202507 / Publicado: 202508" at bounding box center [786, 127] width 245 height 39
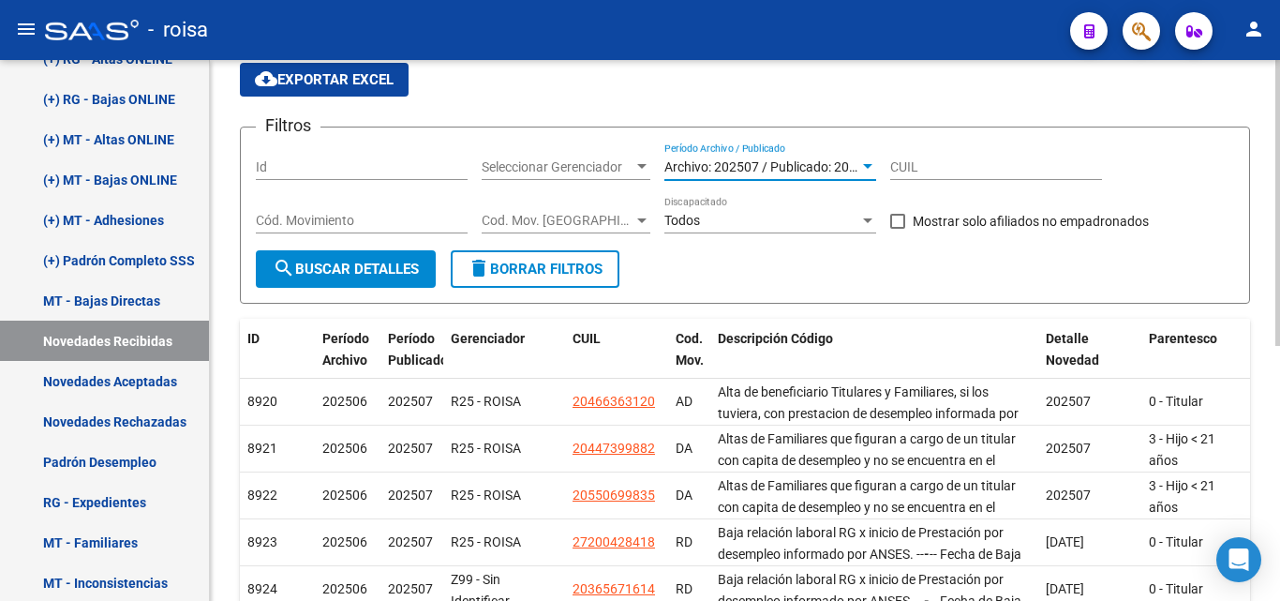
click at [382, 269] on span "search Buscar Detalles" at bounding box center [346, 269] width 146 height 17
